Goal: Task Accomplishment & Management: Manage account settings

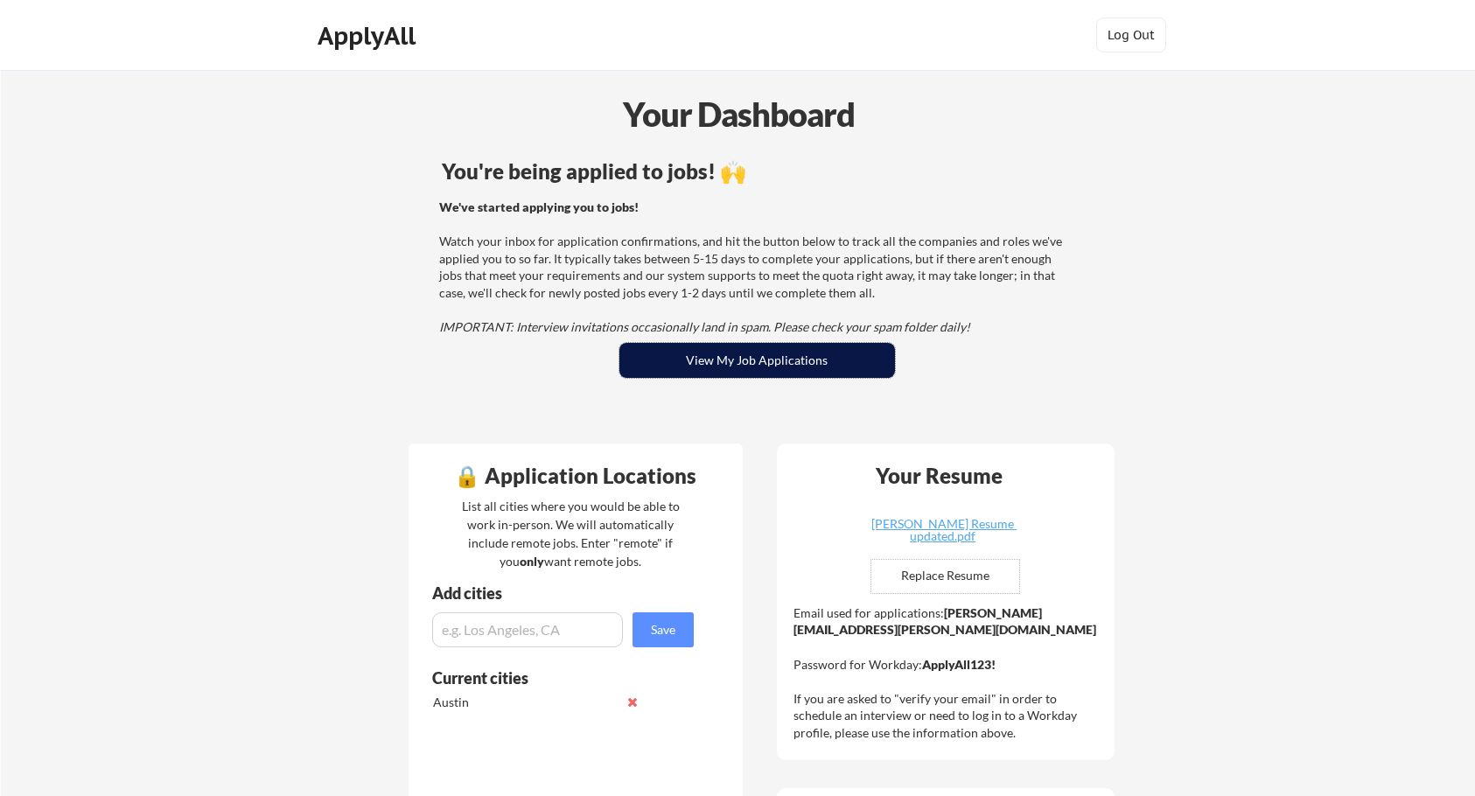
click at [695, 359] on button "View My Job Applications" at bounding box center [758, 360] width 276 height 35
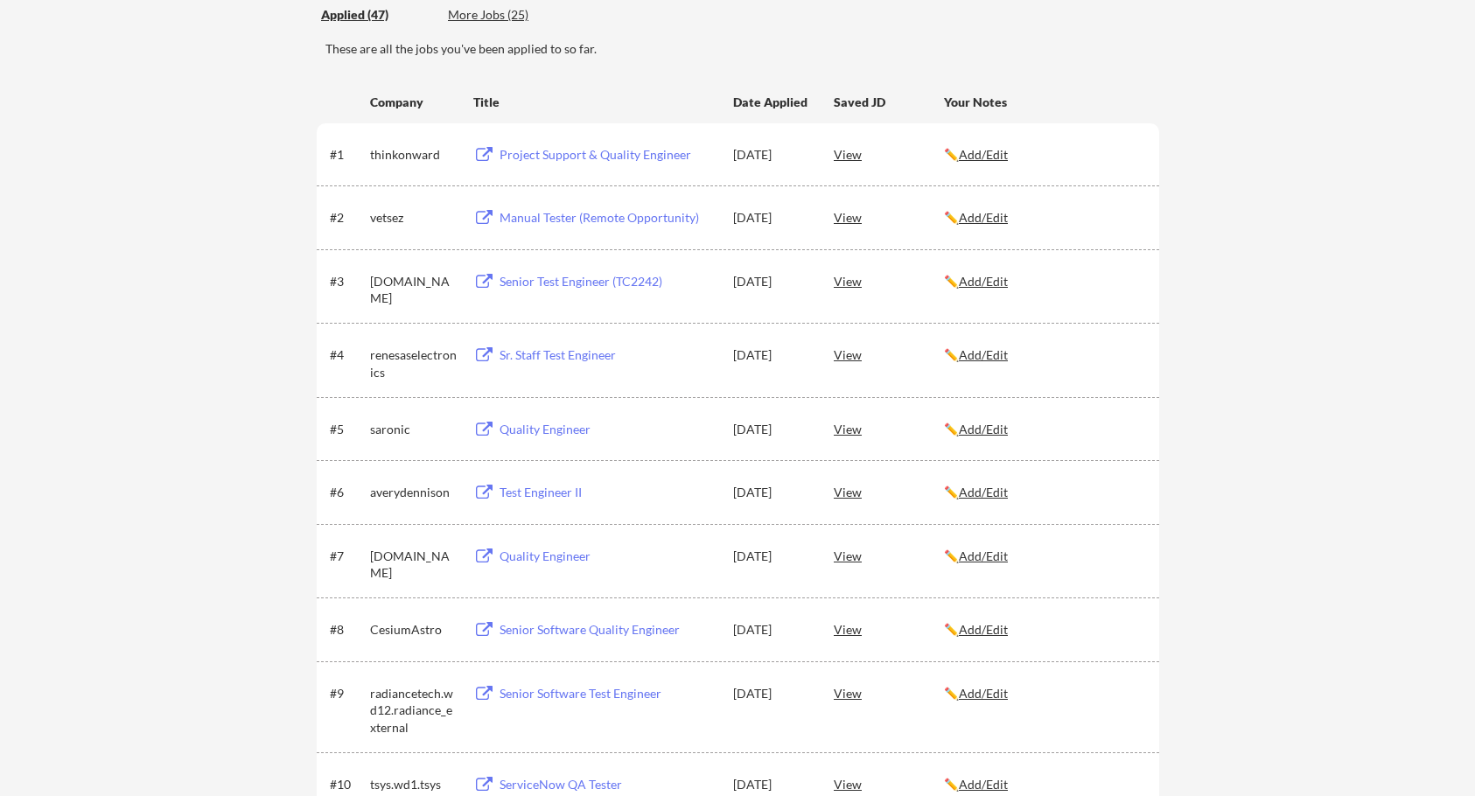
scroll to position [263, 0]
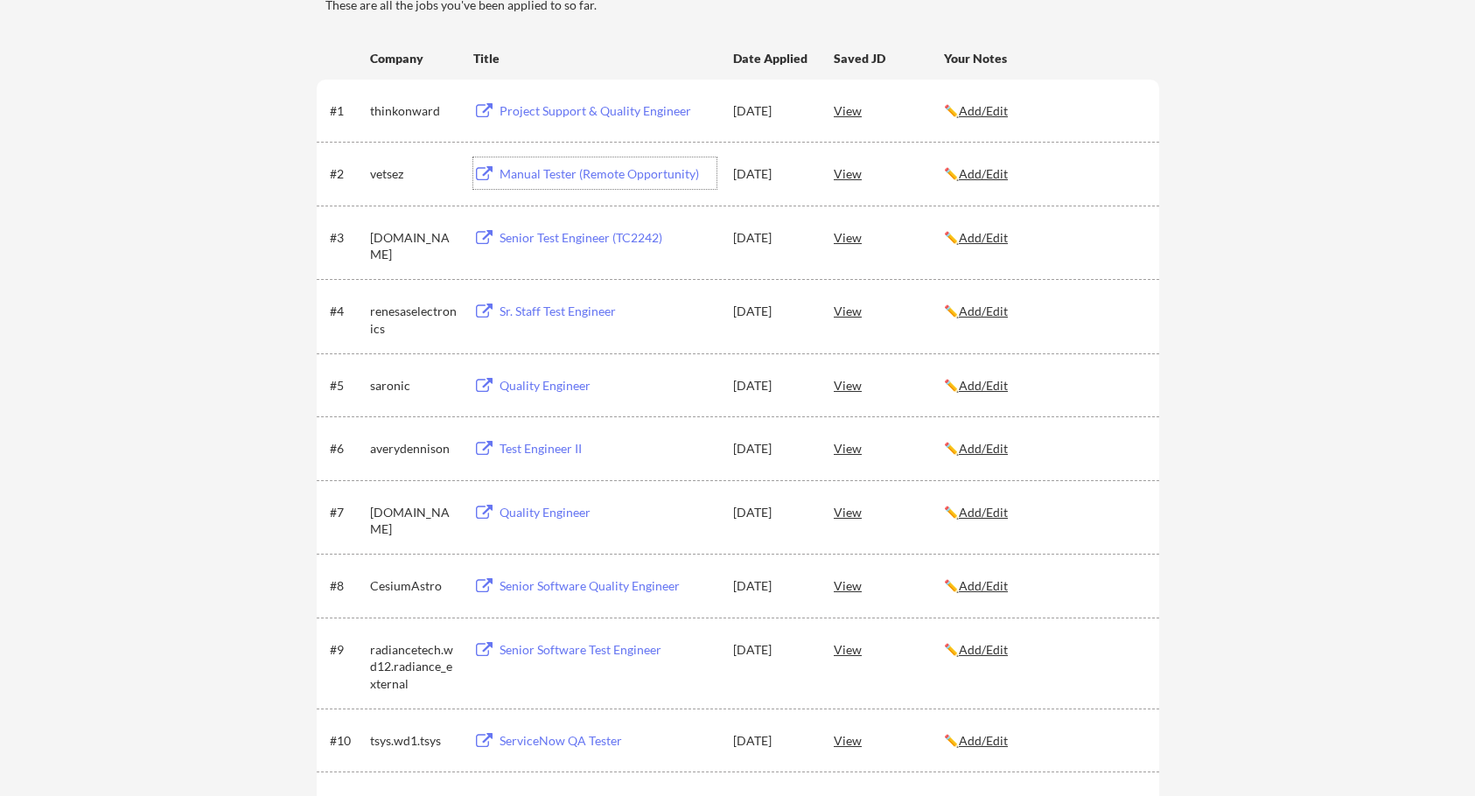
click at [584, 178] on div "Manual Tester (Remote Opportunity)" at bounding box center [608, 174] width 217 height 18
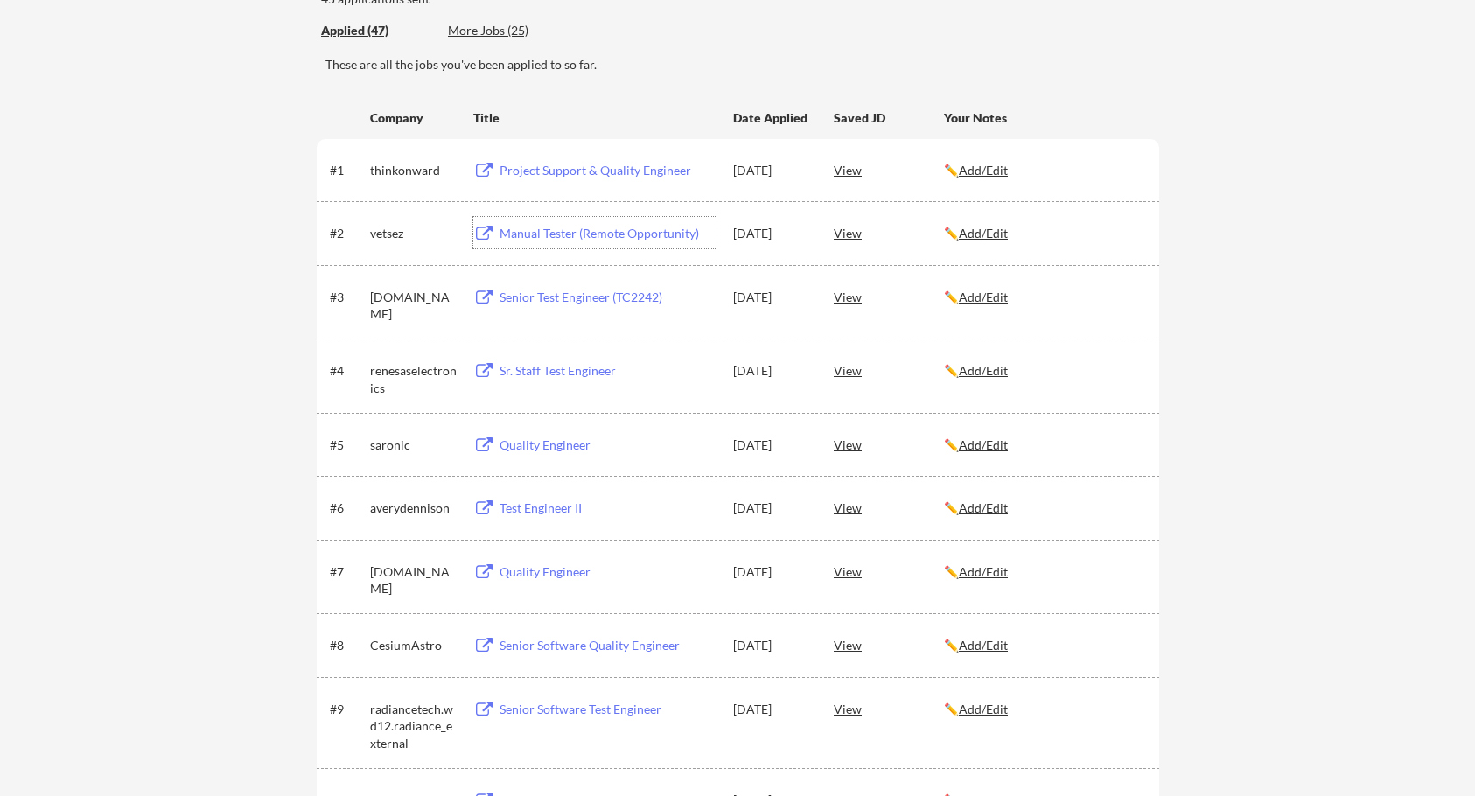
scroll to position [175, 0]
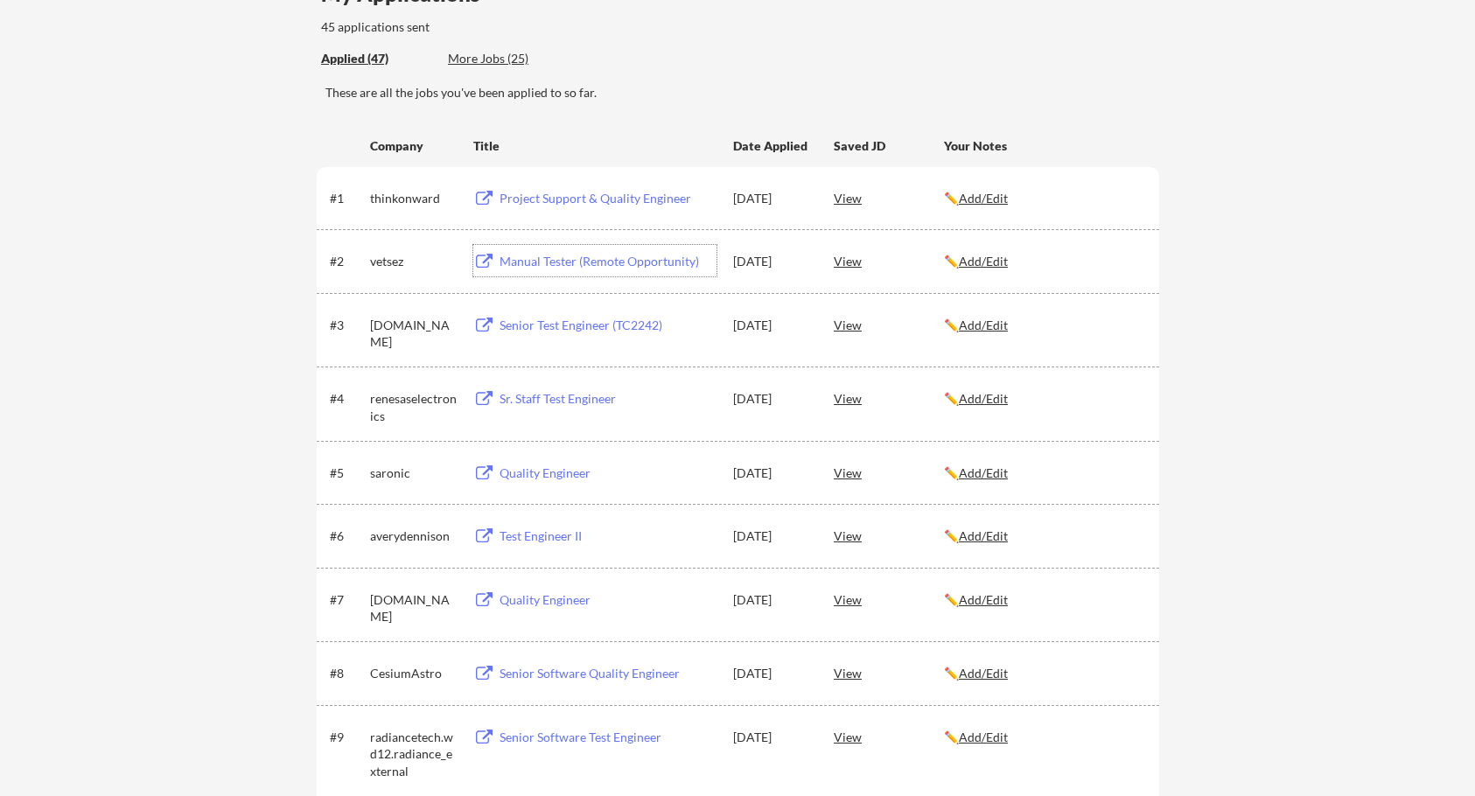
click at [494, 49] on div "Applied (47) More Jobs (25)" at bounding box center [449, 59] width 256 height 36
click at [496, 63] on div "More Jobs (25)" at bounding box center [512, 59] width 129 height 18
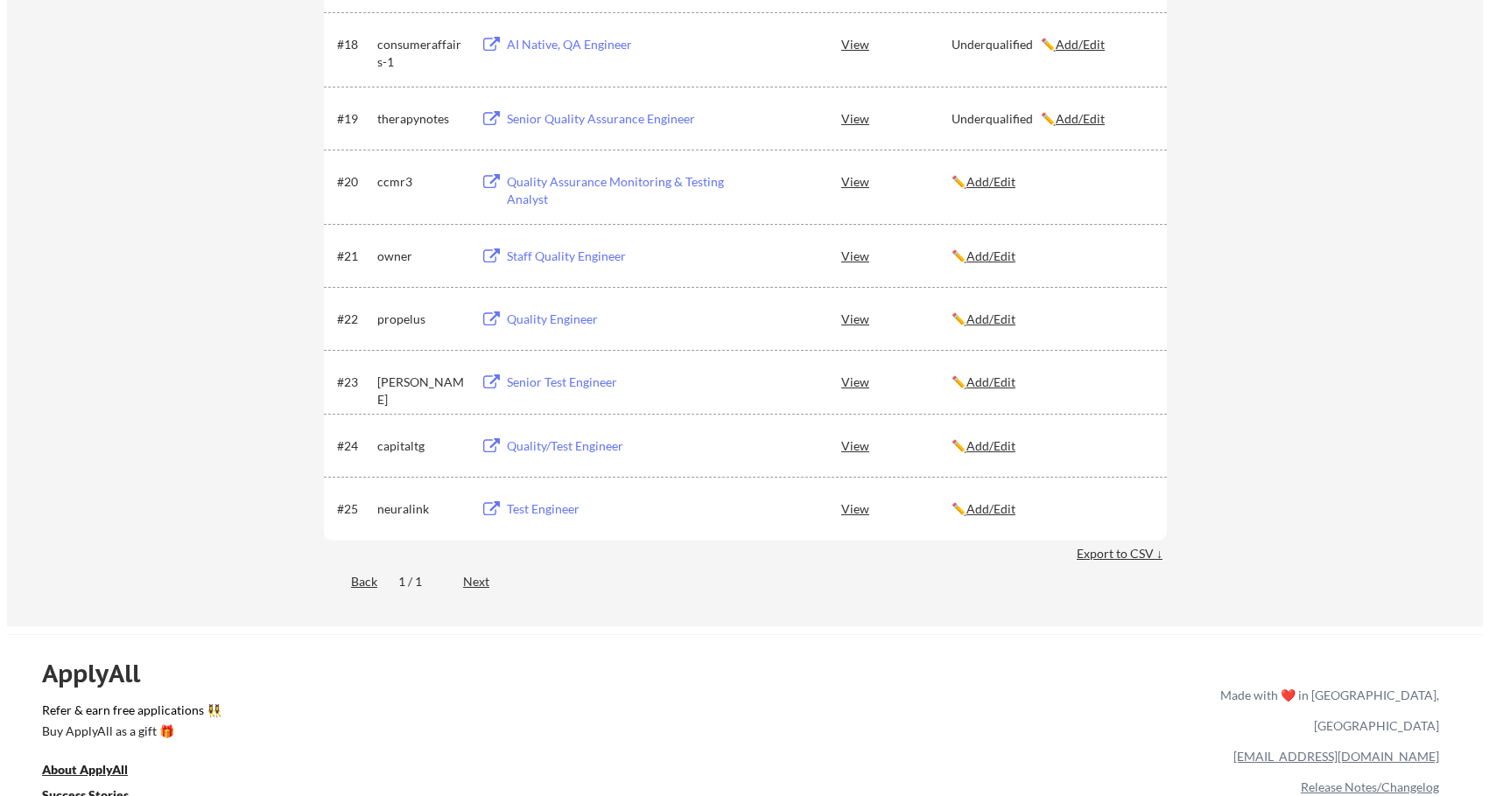
scroll to position [1488, 0]
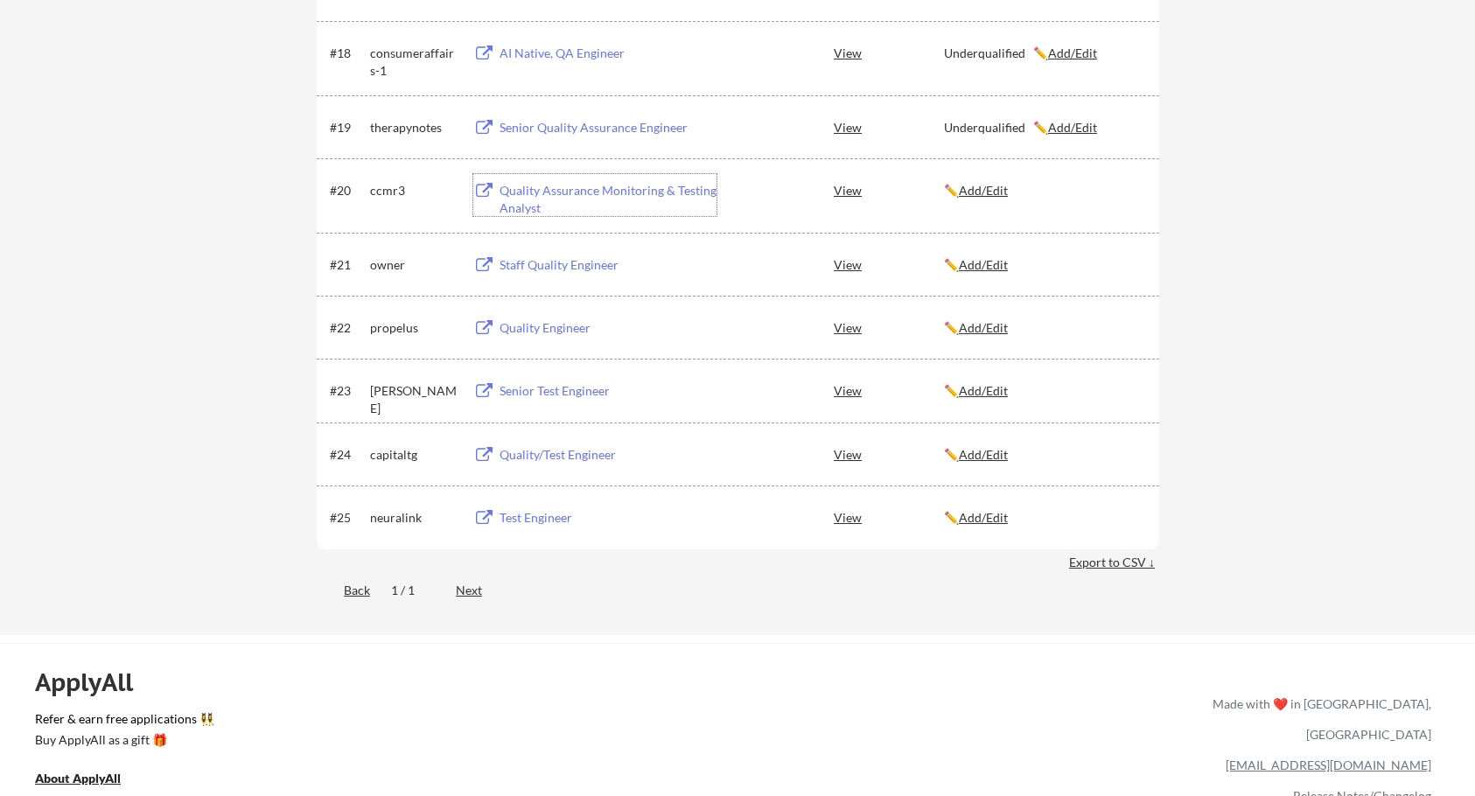
click at [529, 194] on div "Quality Assurance Monitoring & Testing Analyst" at bounding box center [608, 199] width 217 height 34
click at [980, 195] on u "Add/Edit" at bounding box center [983, 190] width 49 height 15
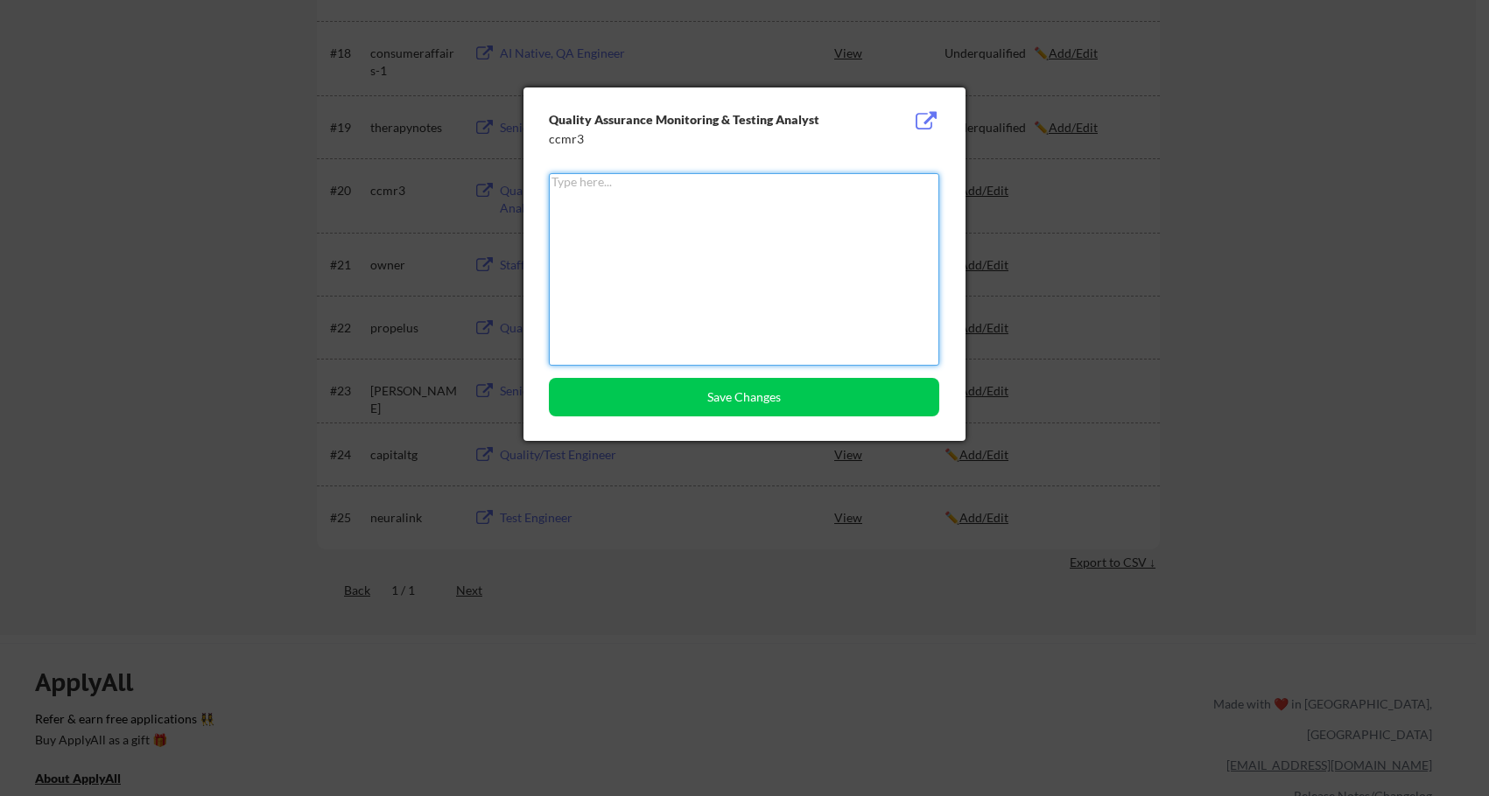
click at [842, 231] on textarea at bounding box center [744, 269] width 390 height 193
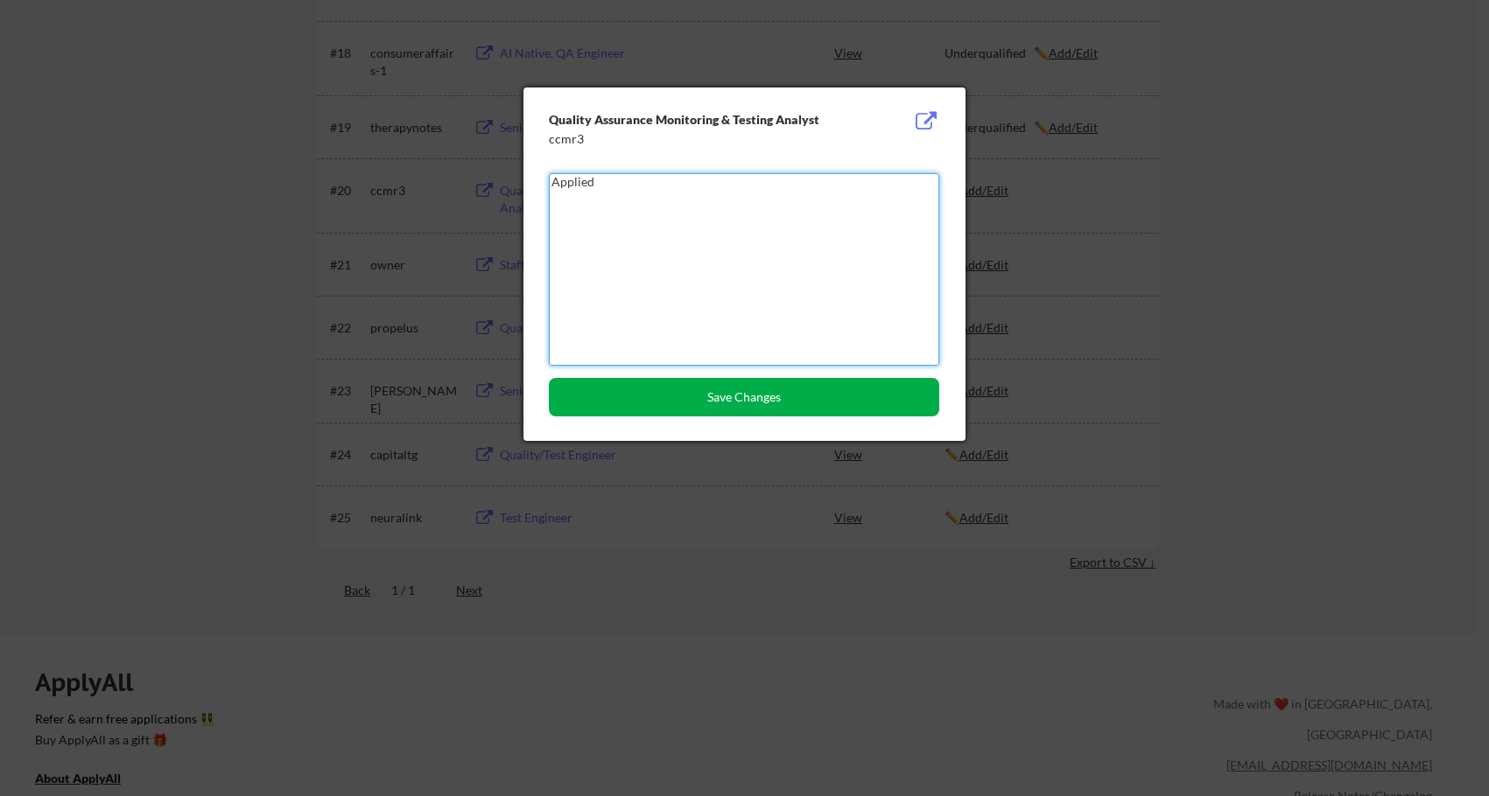
type textarea "Applied"
click at [856, 385] on button "Save Changes" at bounding box center [744, 397] width 390 height 39
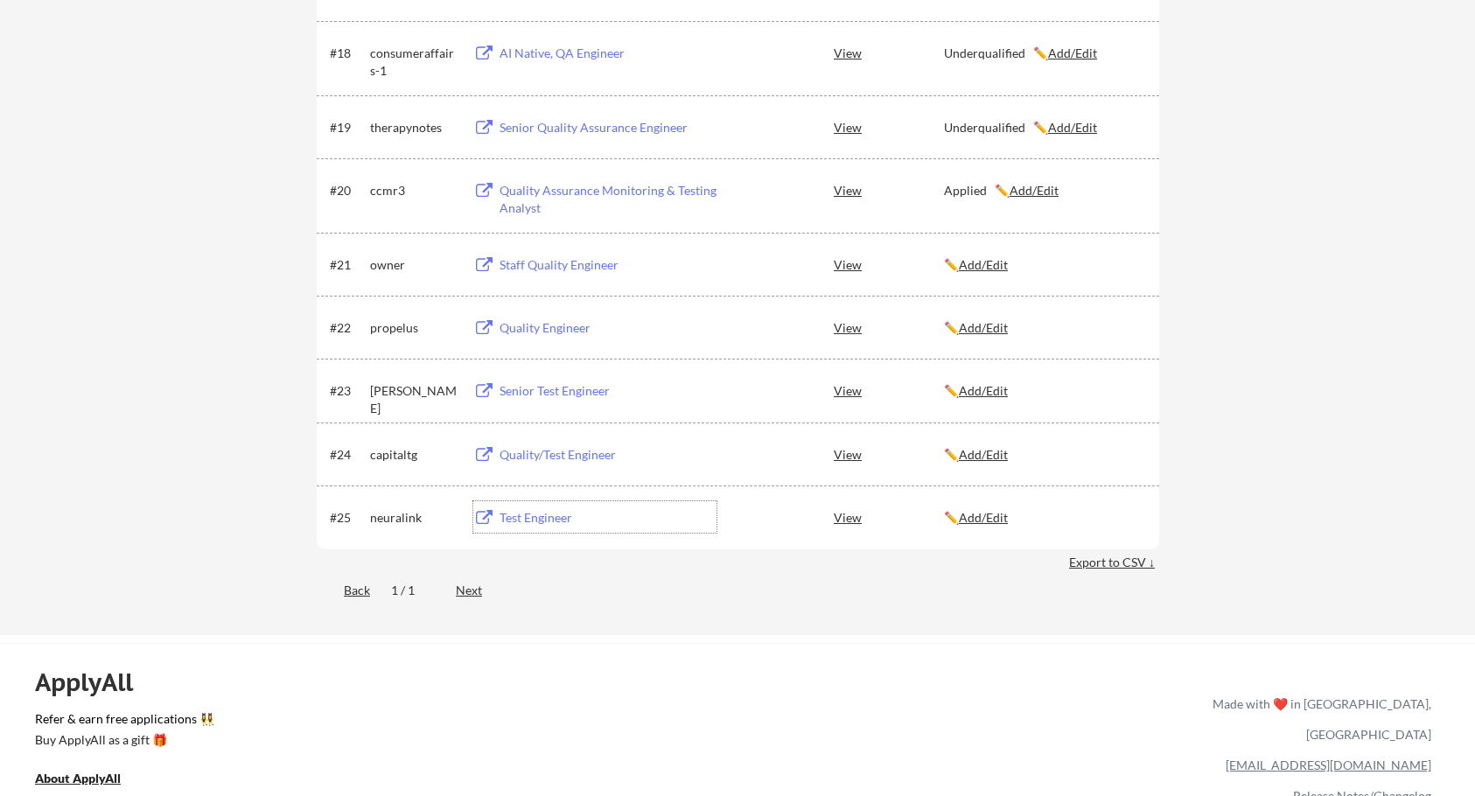
click at [528, 511] on div "Test Engineer" at bounding box center [608, 518] width 217 height 18
click at [998, 511] on u "Add/Edit" at bounding box center [983, 517] width 49 height 15
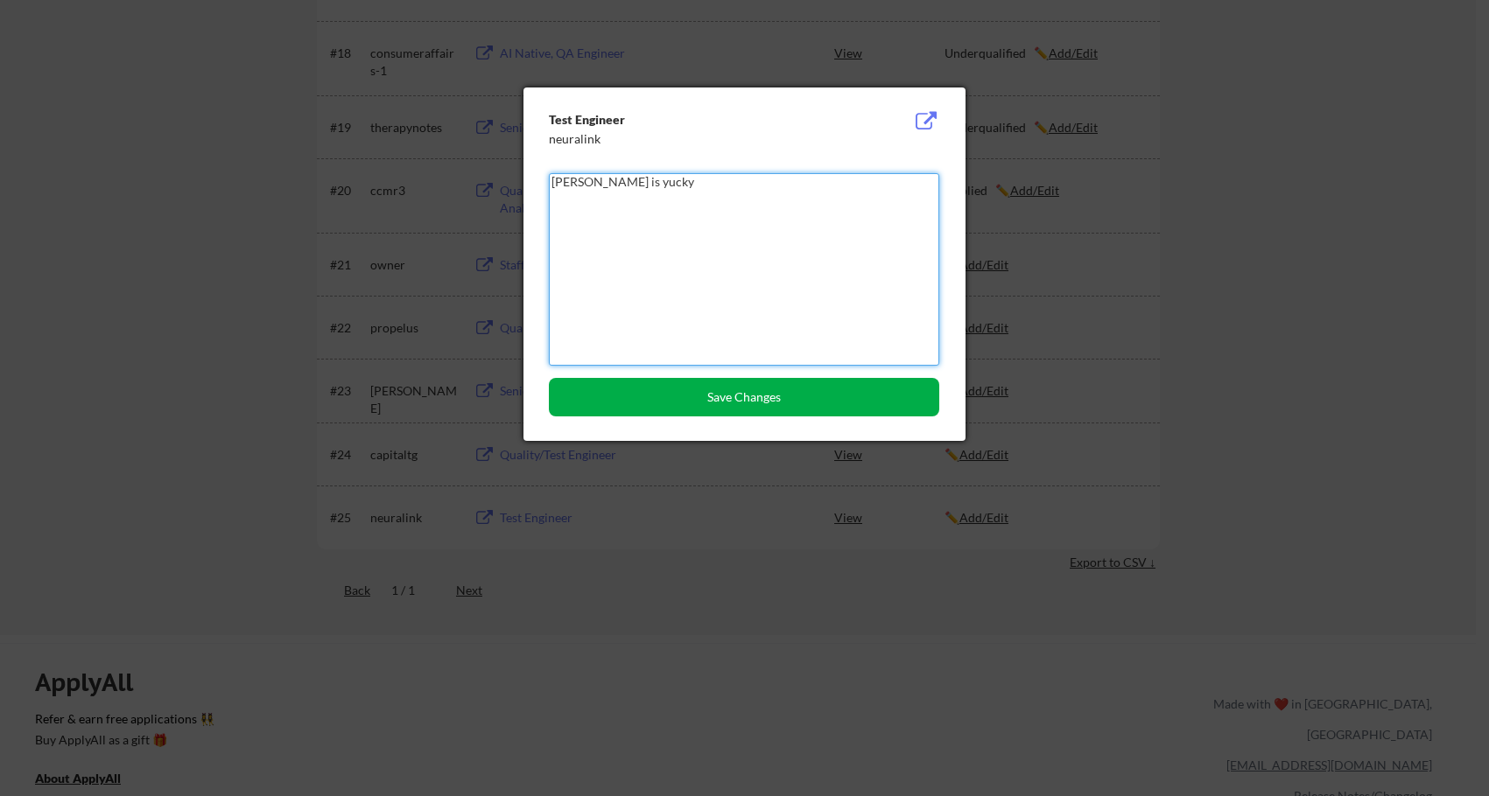
type textarea "Elon Musk is yucky"
click at [849, 414] on button "Save Changes" at bounding box center [744, 397] width 390 height 39
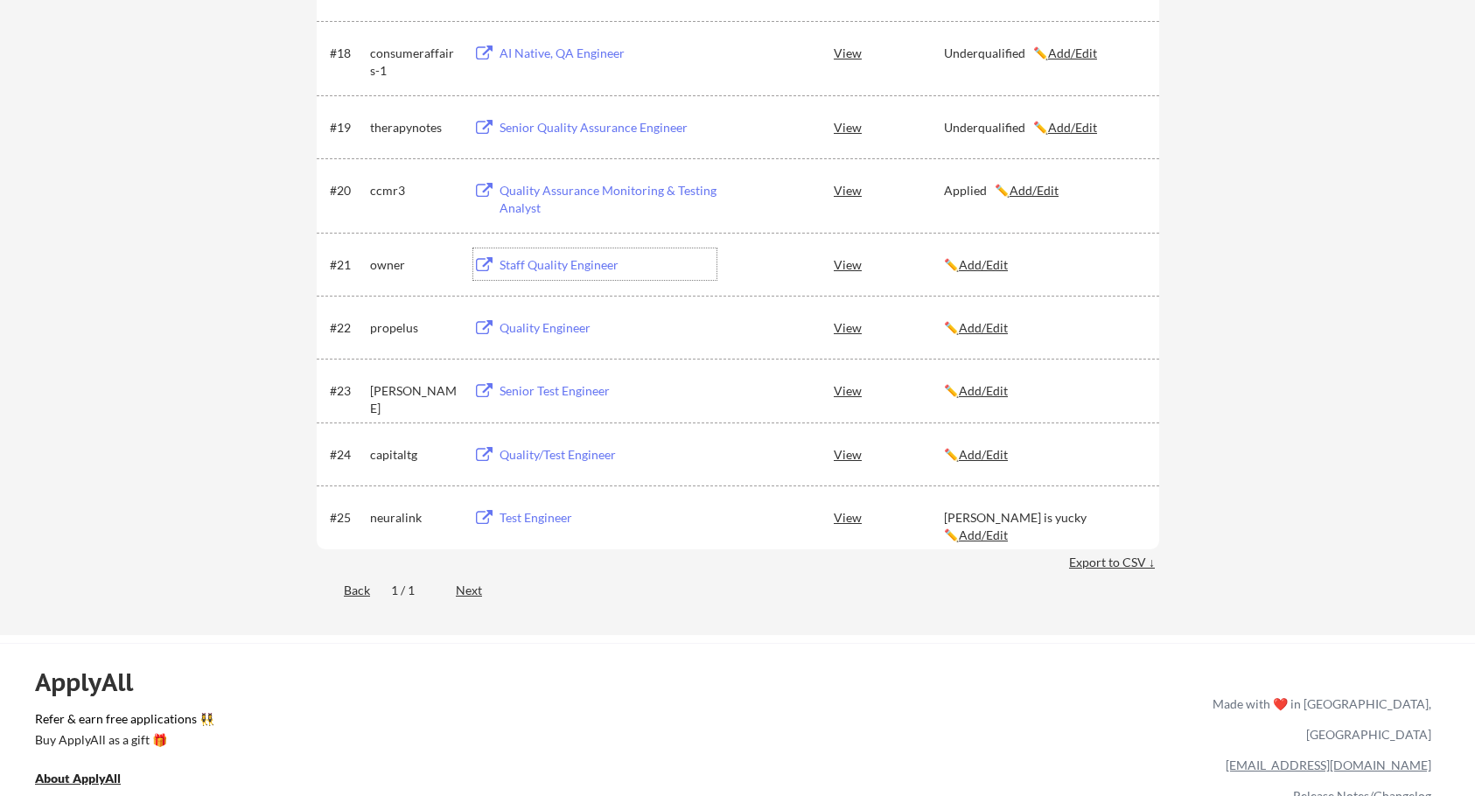
click at [538, 267] on div "Staff Quality Engineer" at bounding box center [608, 265] width 217 height 18
click at [993, 266] on u "Add/Edit" at bounding box center [983, 264] width 49 height 15
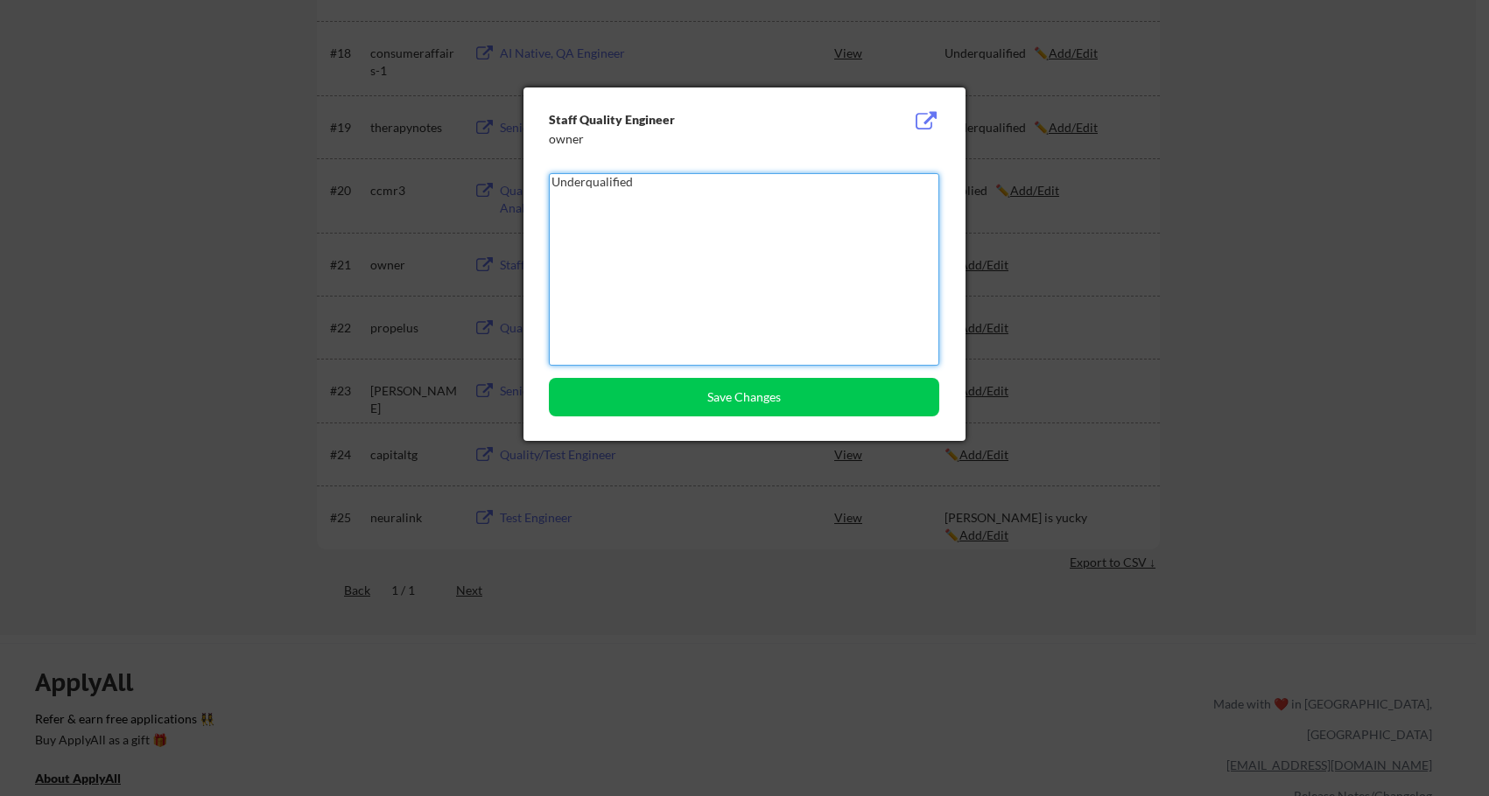
type textarea "Underqualified"
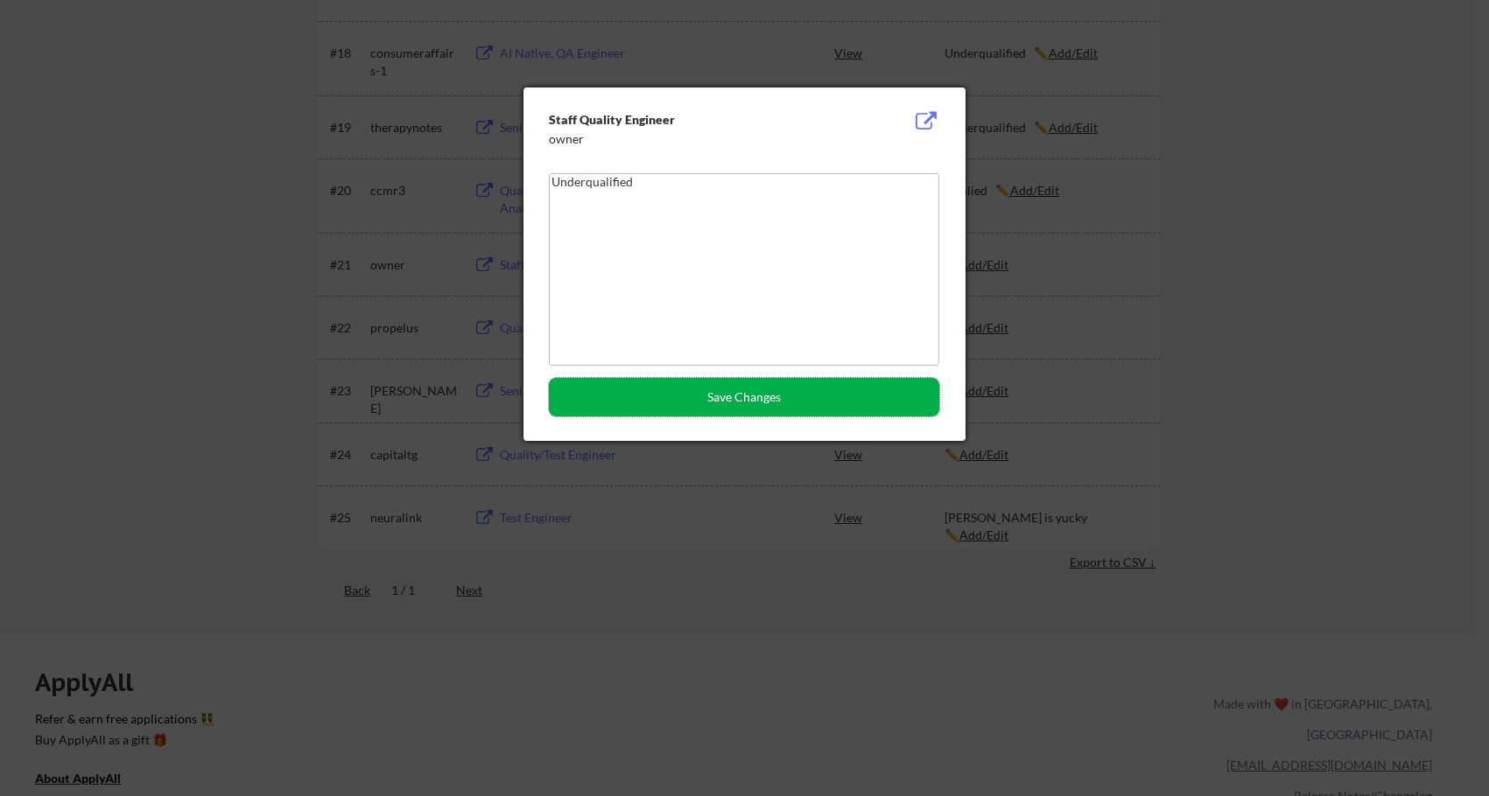
click at [827, 394] on button "Save Changes" at bounding box center [744, 397] width 390 height 39
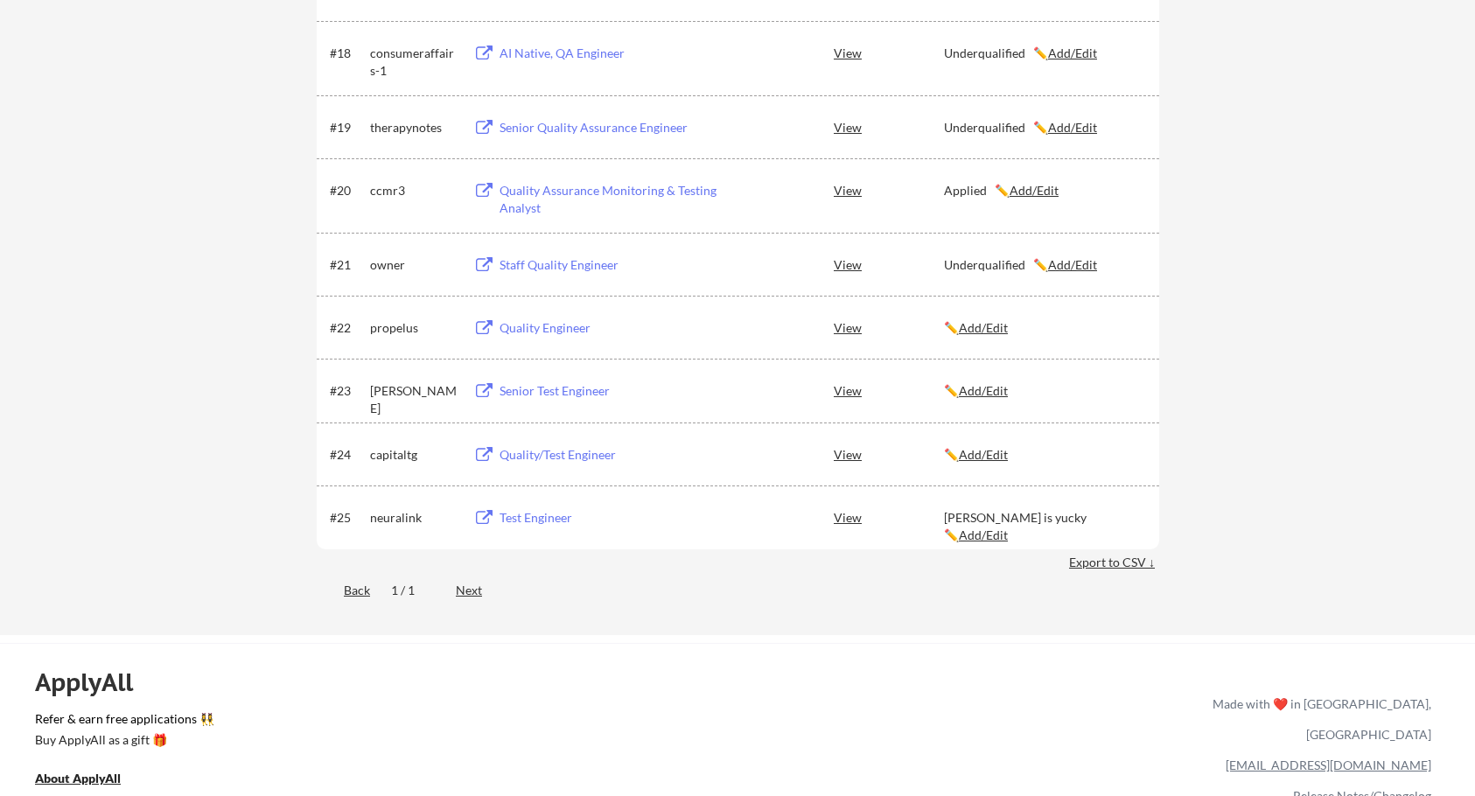
click at [562, 326] on div "Quality Engineer" at bounding box center [608, 328] width 217 height 18
click at [1000, 329] on u "Add/Edit" at bounding box center [983, 327] width 49 height 15
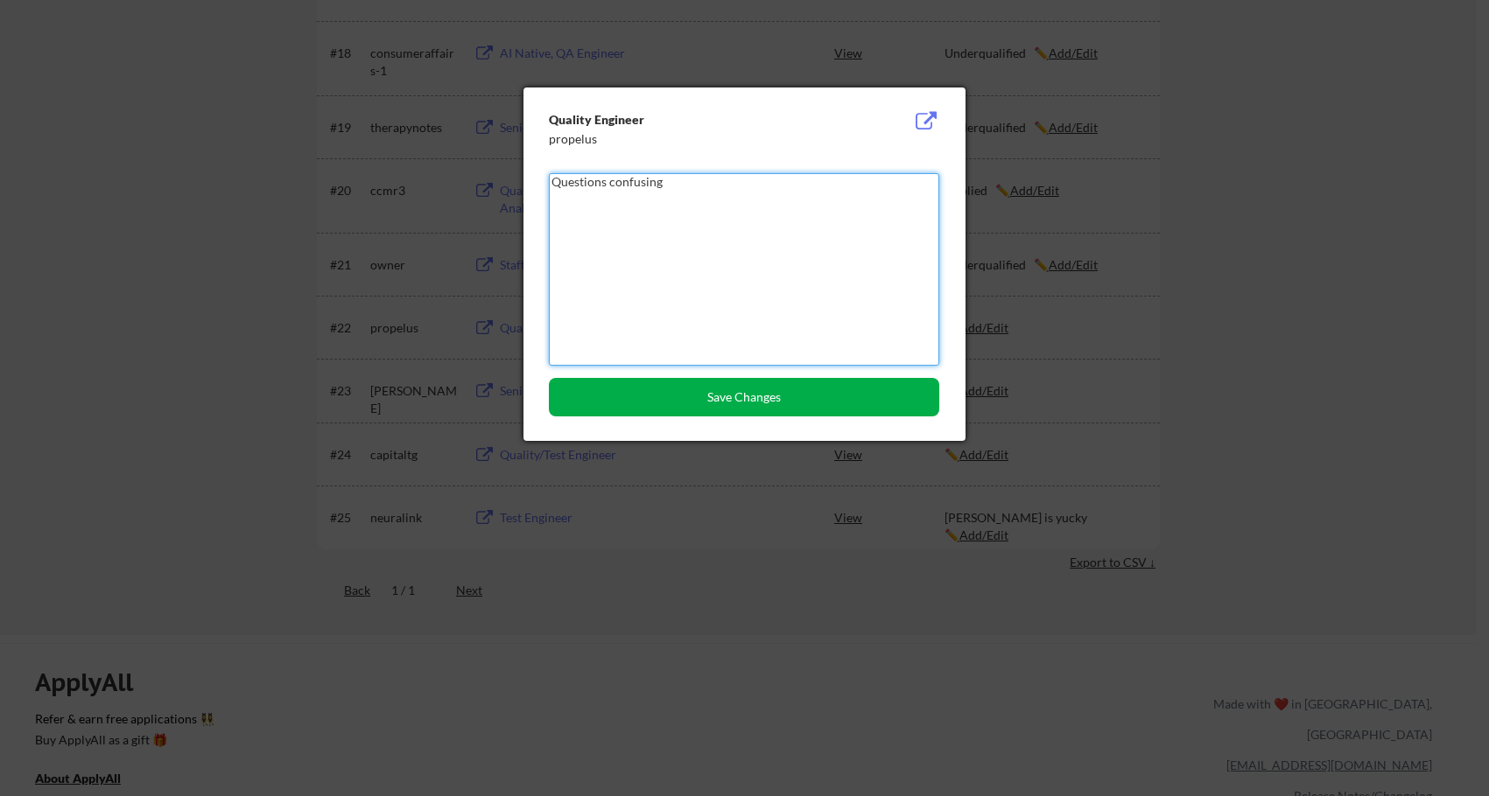
type textarea "Questions confusing"
click at [844, 405] on button "Save Changes" at bounding box center [744, 397] width 390 height 39
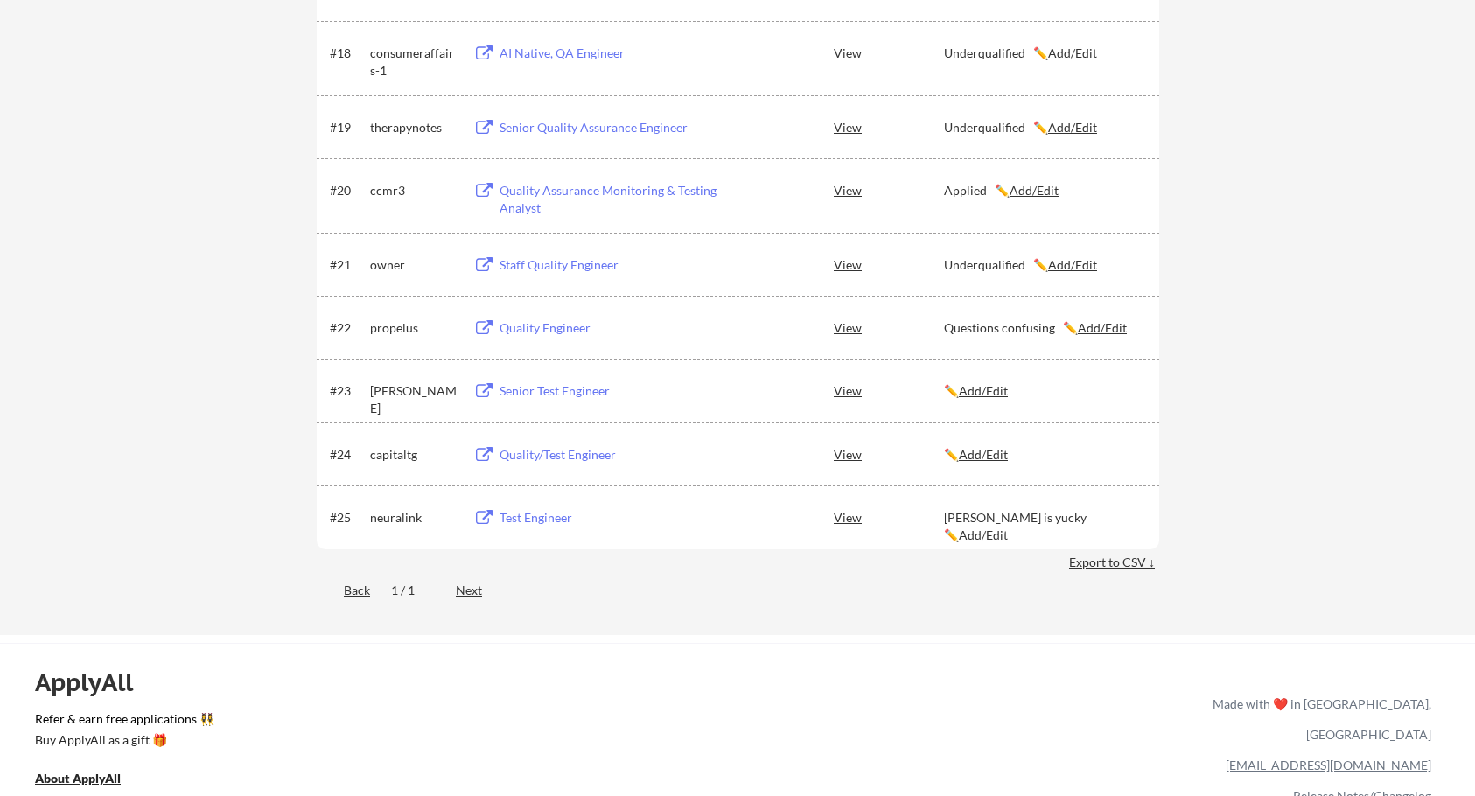
click at [566, 389] on div "Senior Test Engineer" at bounding box center [608, 391] width 217 height 18
click at [976, 387] on u "Add/Edit" at bounding box center [983, 390] width 49 height 15
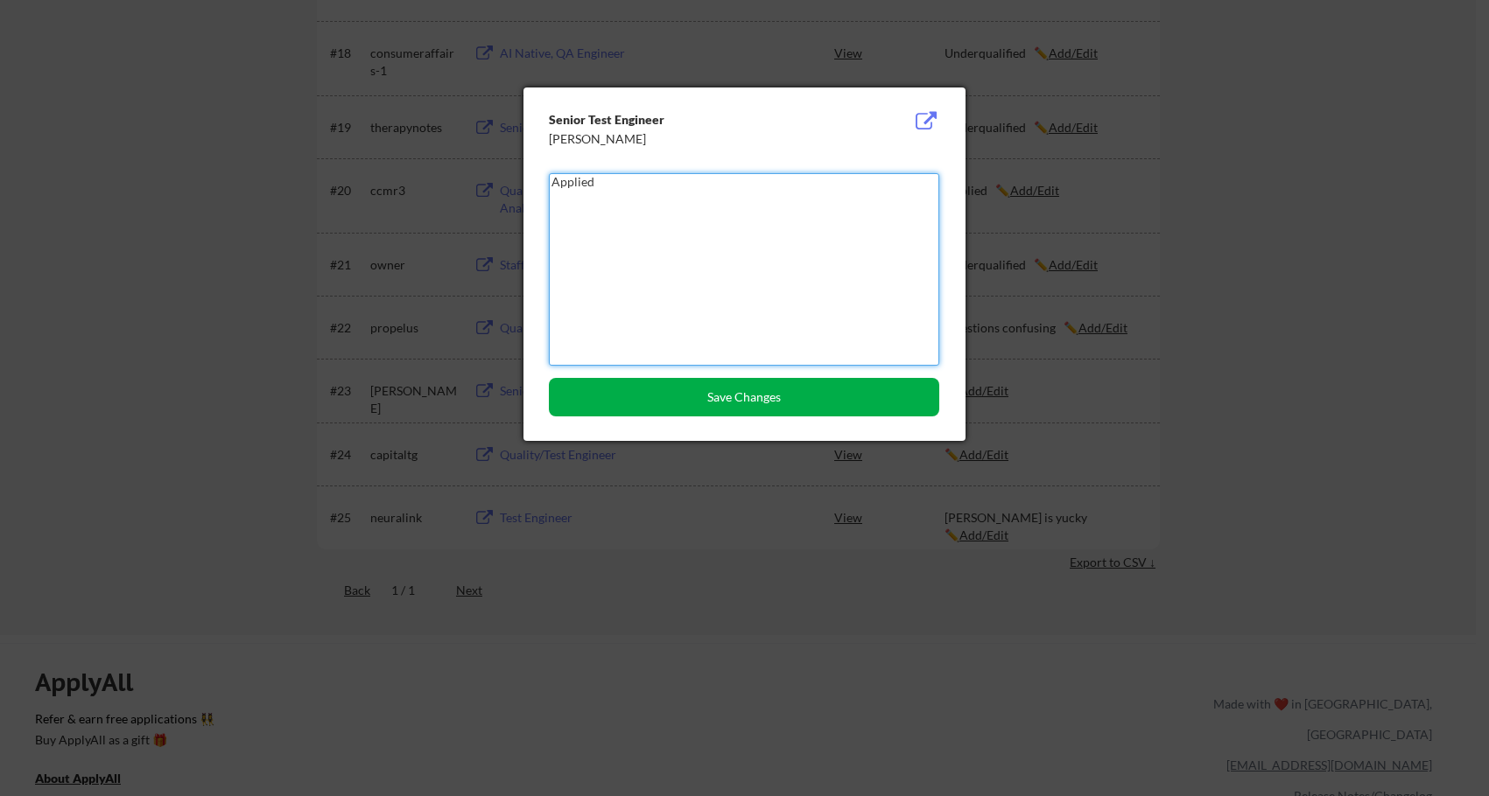
type textarea "Applied"
click at [918, 399] on button "Save Changes" at bounding box center [744, 397] width 390 height 39
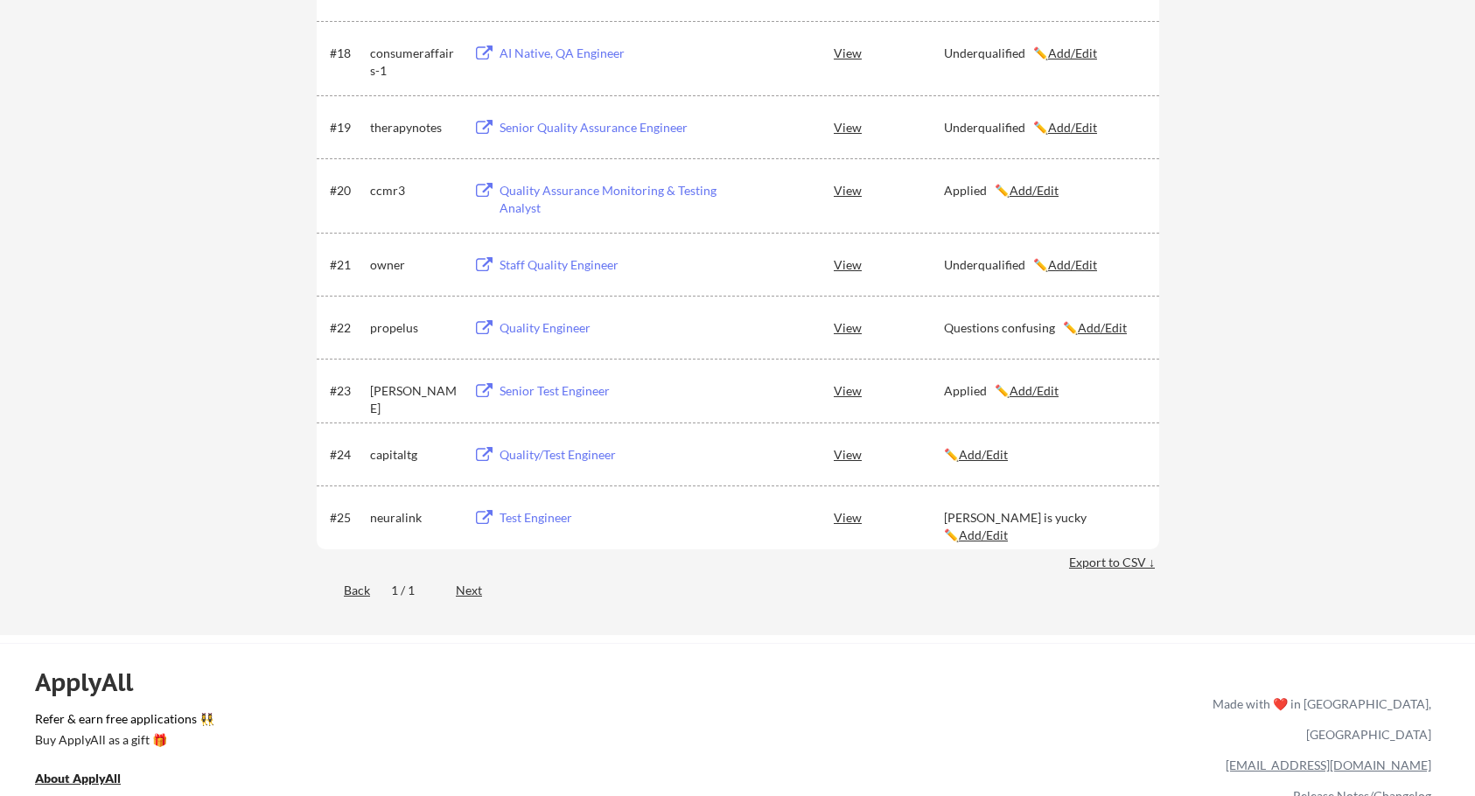
click at [542, 459] on div "Quality/Test Engineer" at bounding box center [608, 455] width 217 height 18
click at [998, 463] on div "✏️ Add/Edit" at bounding box center [1044, 455] width 200 height 18
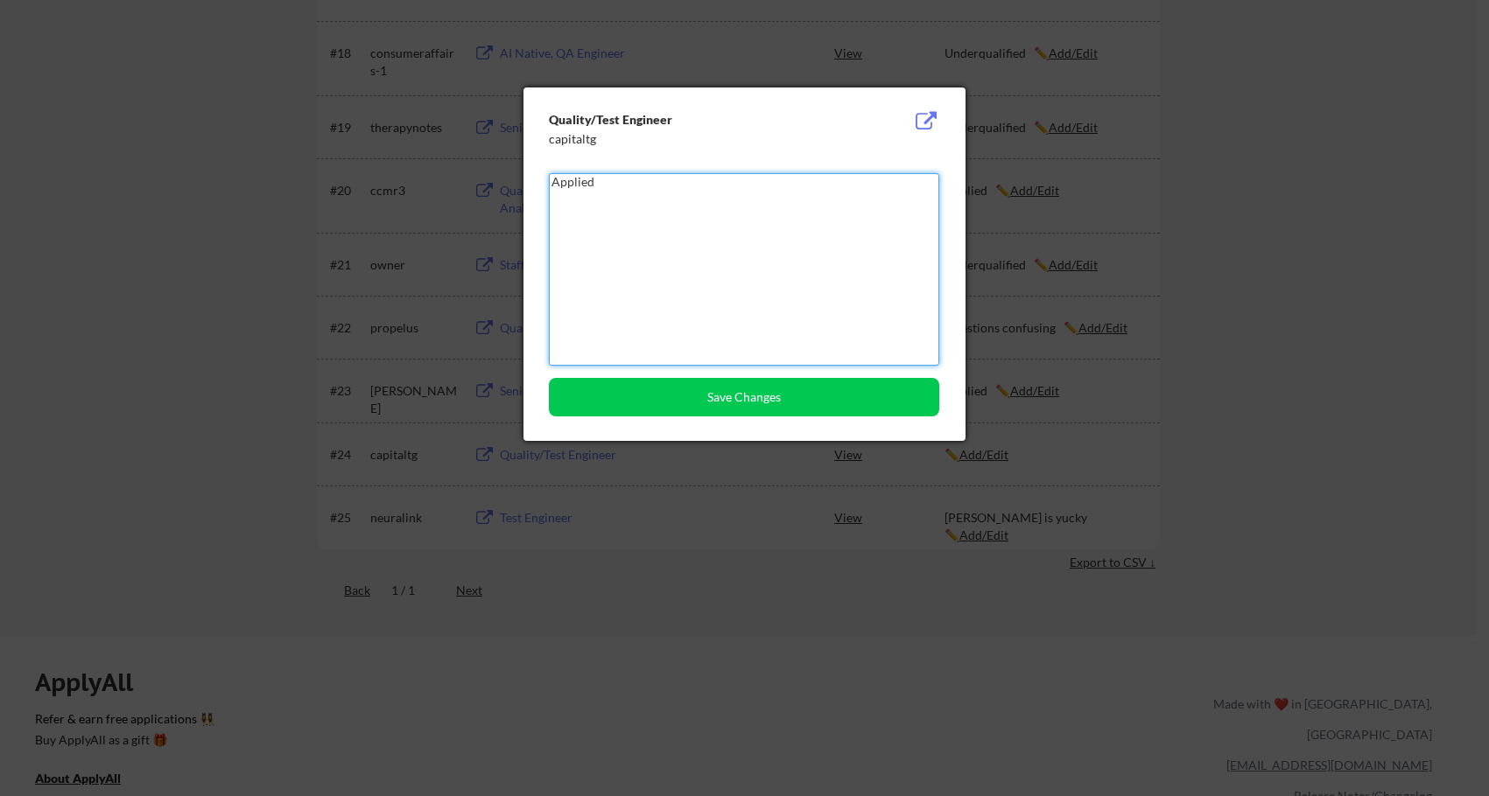
type textarea "Applied"
